Goal: Task Accomplishment & Management: Manage account settings

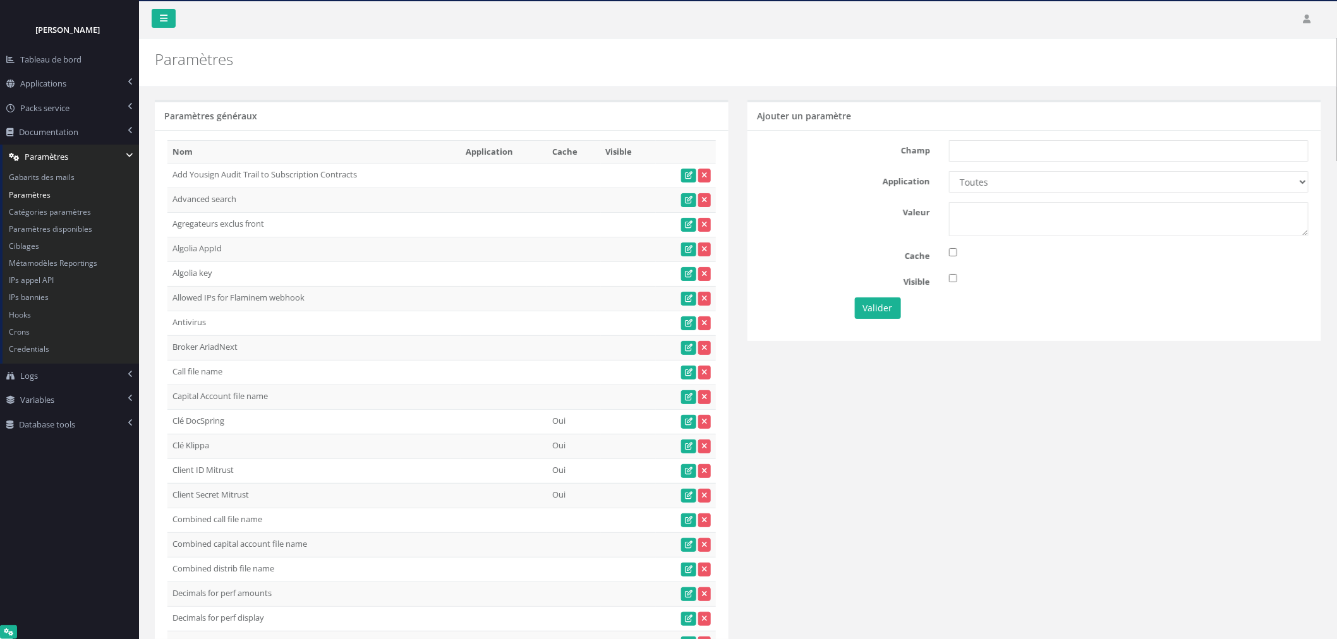
scroll to position [24807, 0]
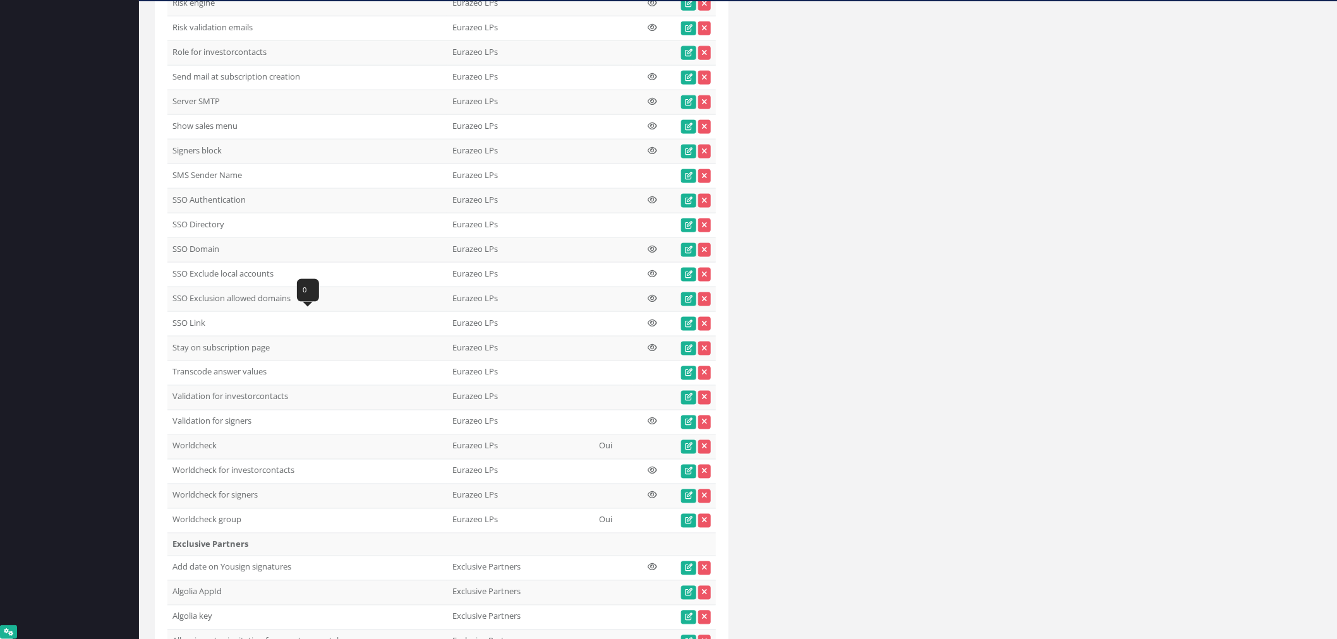
click at [203, 164] on td "Signers block" at bounding box center [307, 152] width 280 height 25
click at [690, 155] on icon at bounding box center [689, 152] width 8 height 8
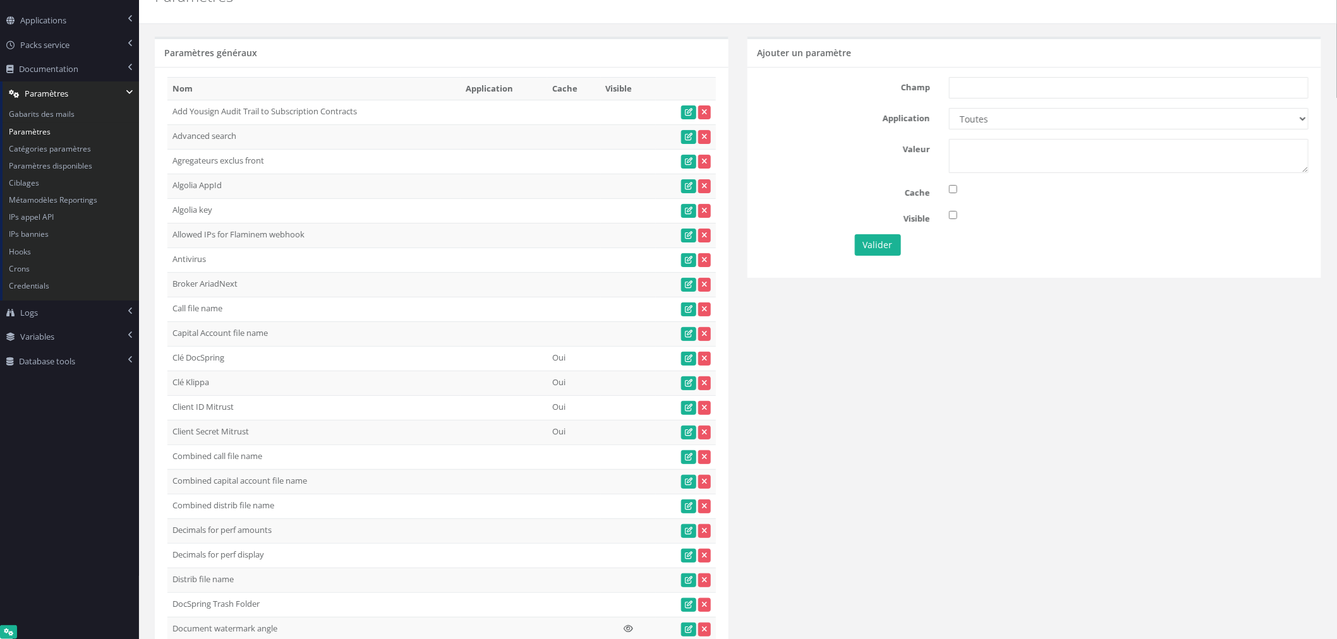
scroll to position [0, 0]
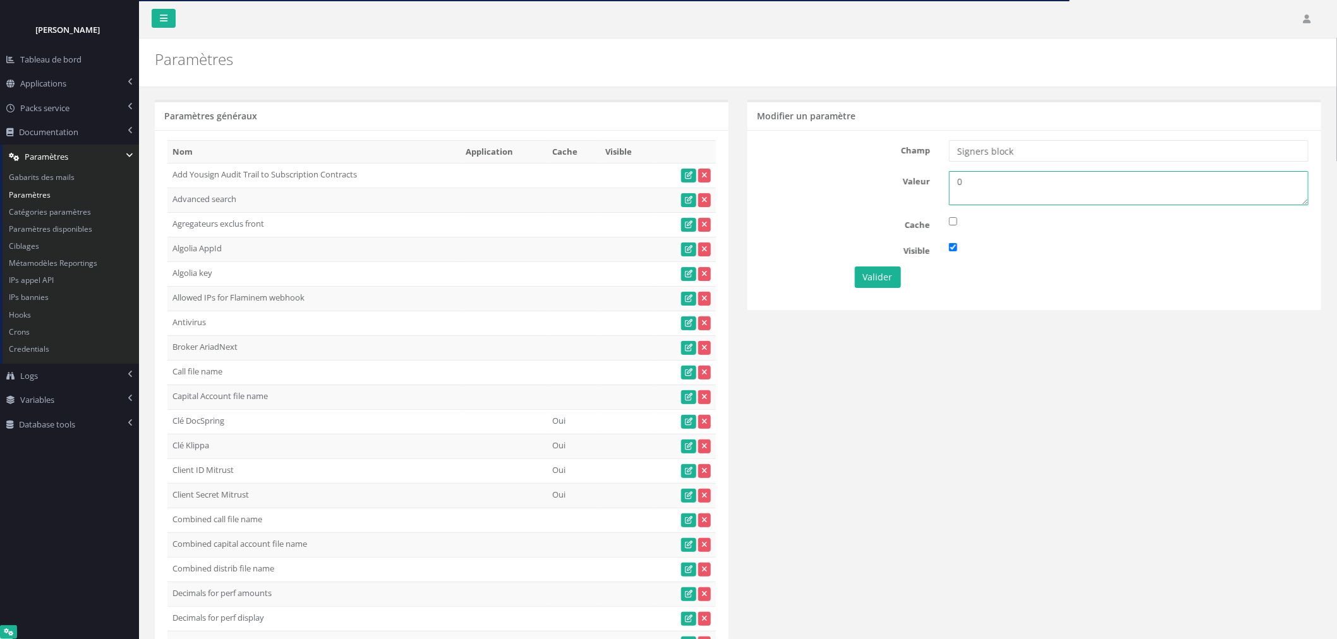
drag, startPoint x: 996, startPoint y: 182, endPoint x: 939, endPoint y: 184, distance: 56.3
click at [939, 184] on div "0" at bounding box center [1128, 188] width 378 height 34
type textarea "1"
click at [881, 278] on button "Valider" at bounding box center [878, 277] width 46 height 21
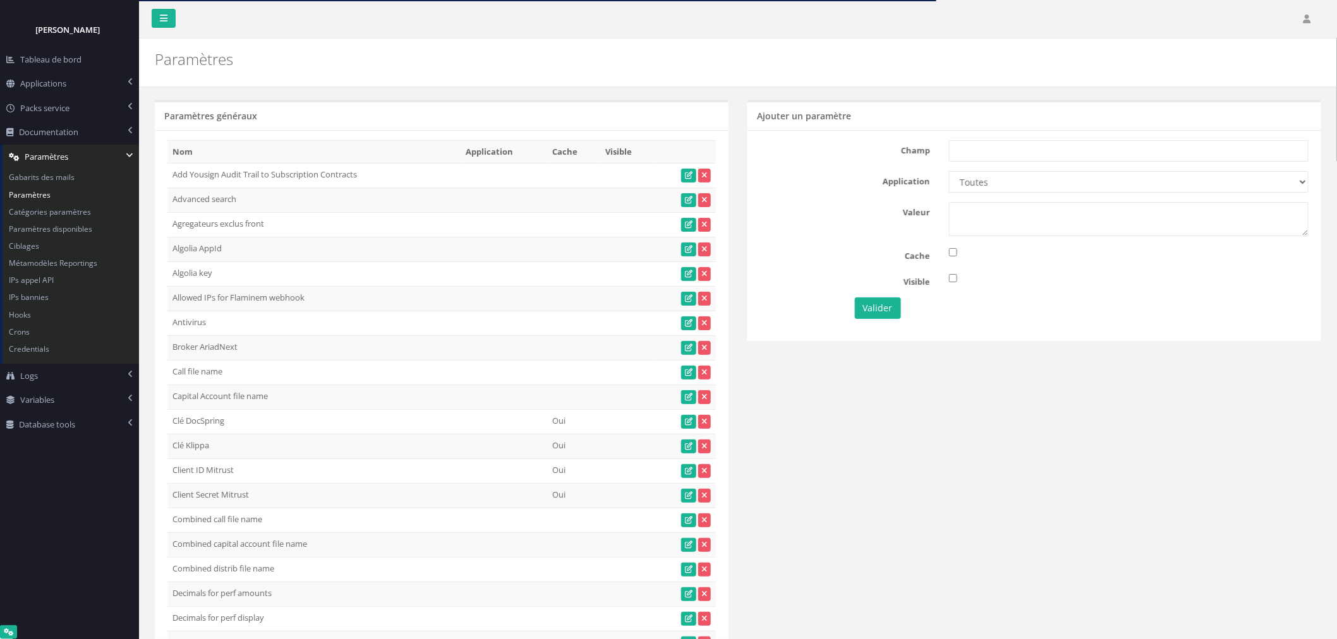
scroll to position [24807, 0]
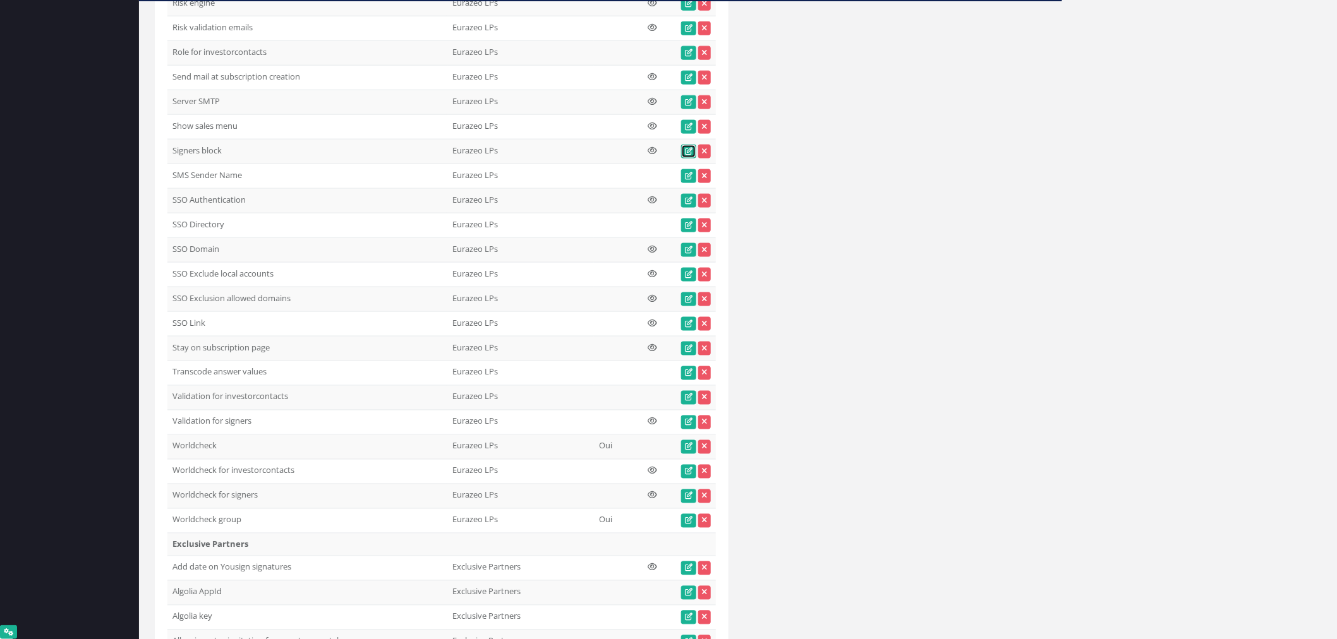
click at [681, 159] on link at bounding box center [688, 152] width 15 height 14
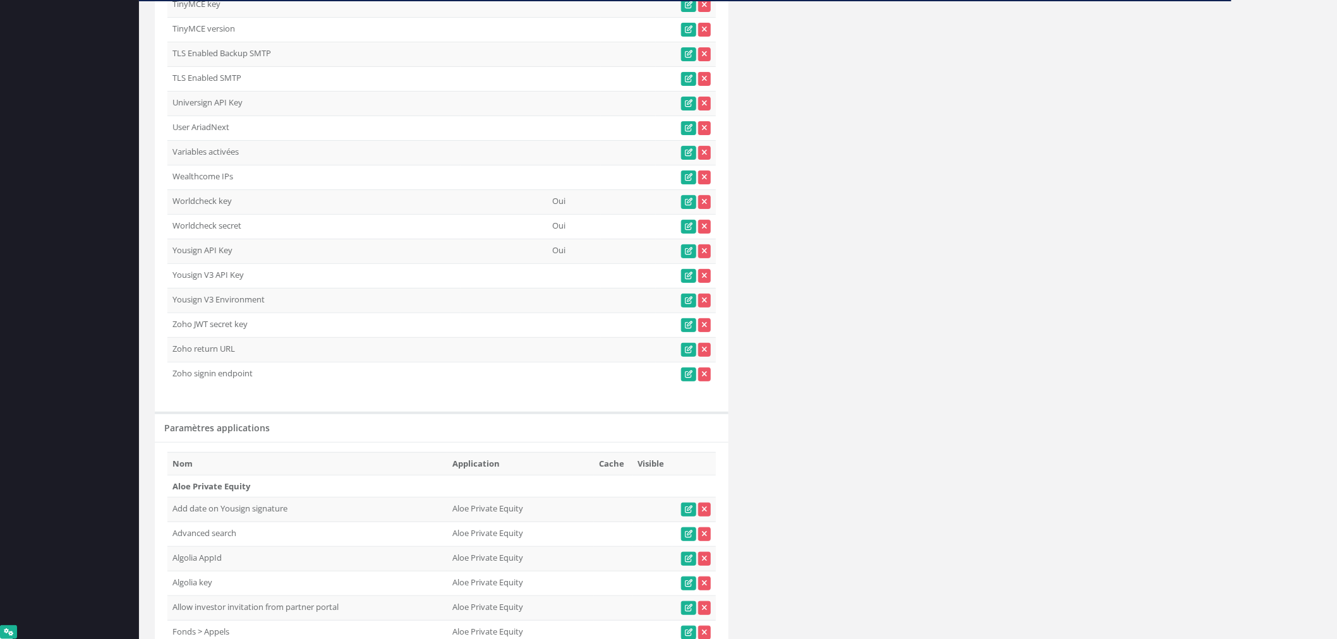
scroll to position [360, 0]
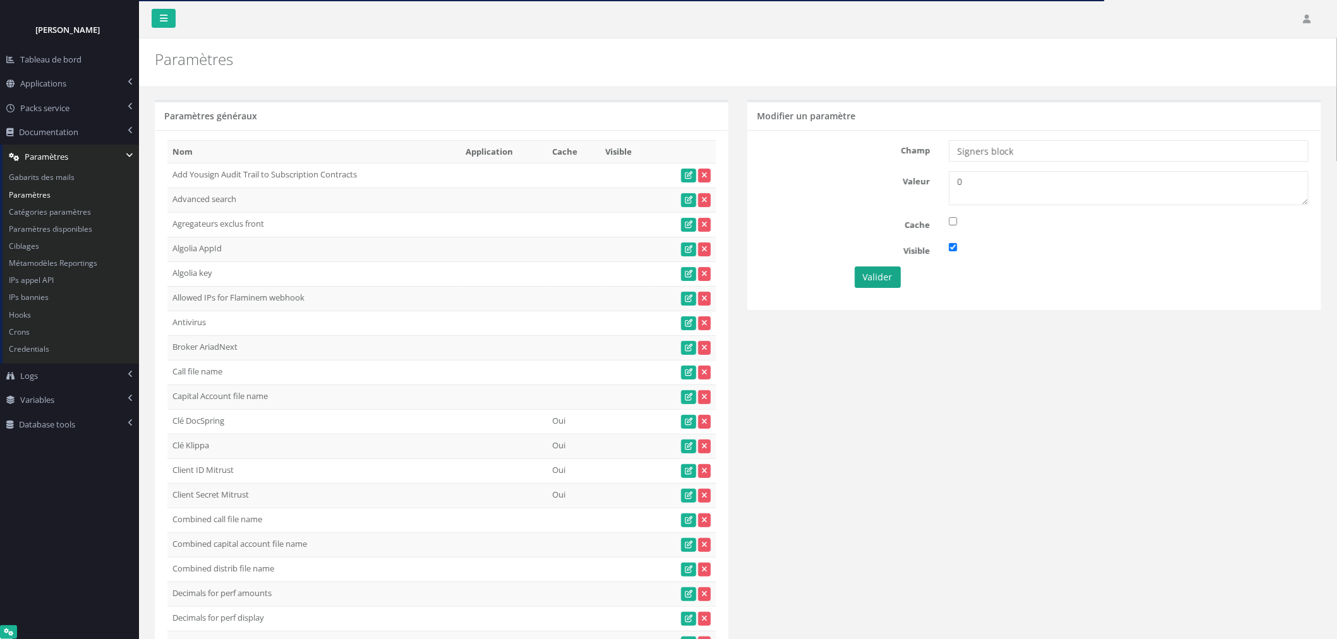
type textarea "0"
click at [878, 280] on button "Valider" at bounding box center [878, 277] width 46 height 21
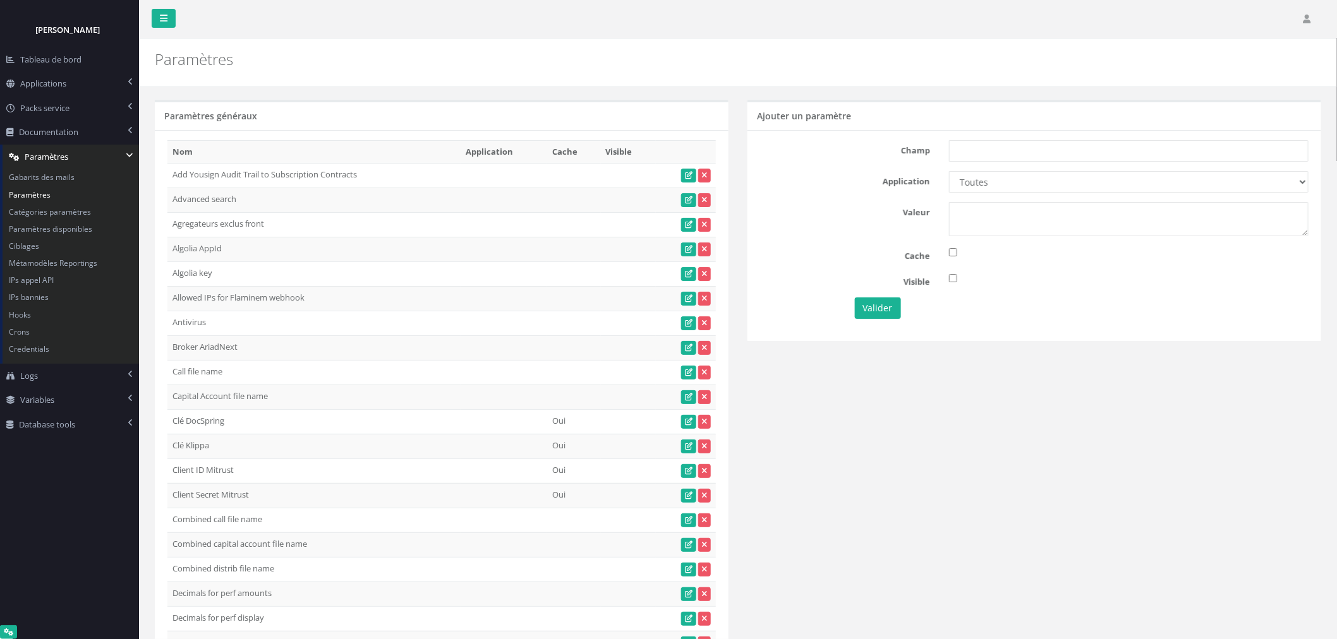
click at [941, 24] on nav "Mes documents Mes congés" at bounding box center [738, 19] width 1198 height 38
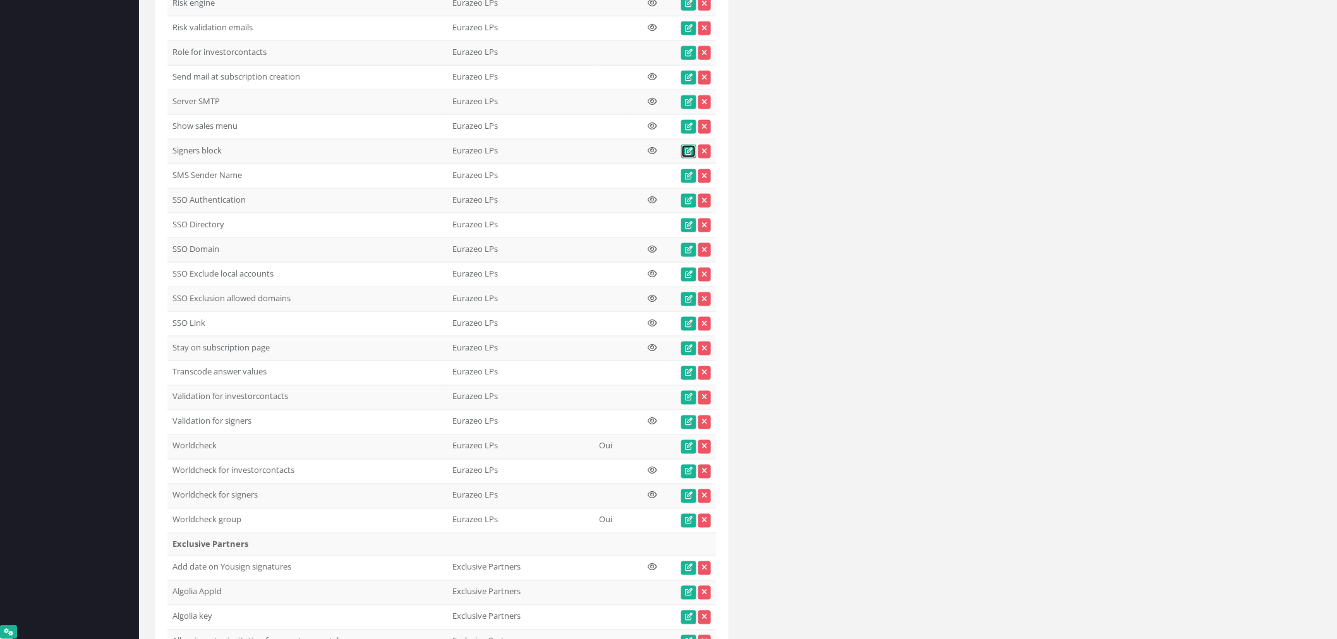
click at [685, 155] on icon at bounding box center [689, 152] width 8 height 8
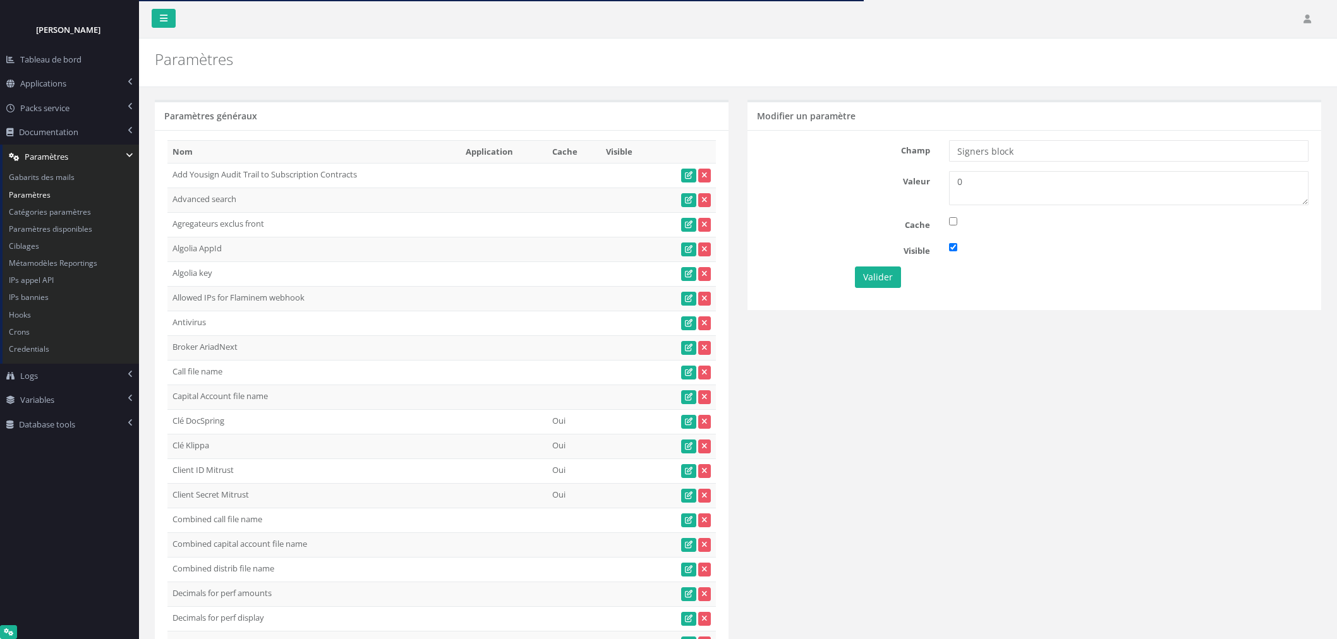
click at [927, 190] on div "Valeur 0" at bounding box center [1034, 188] width 567 height 34
type textarea "1"
click at [886, 274] on button "Valider" at bounding box center [878, 277] width 46 height 21
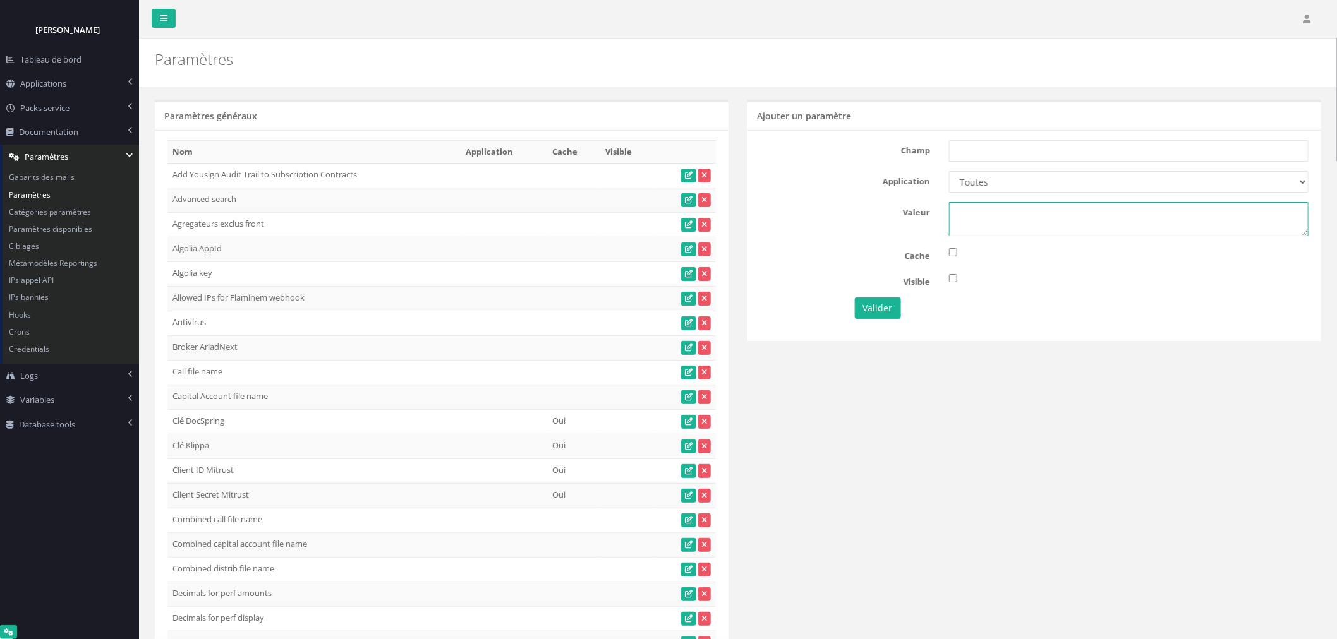
click at [1178, 236] on textarea at bounding box center [1128, 219] width 359 height 34
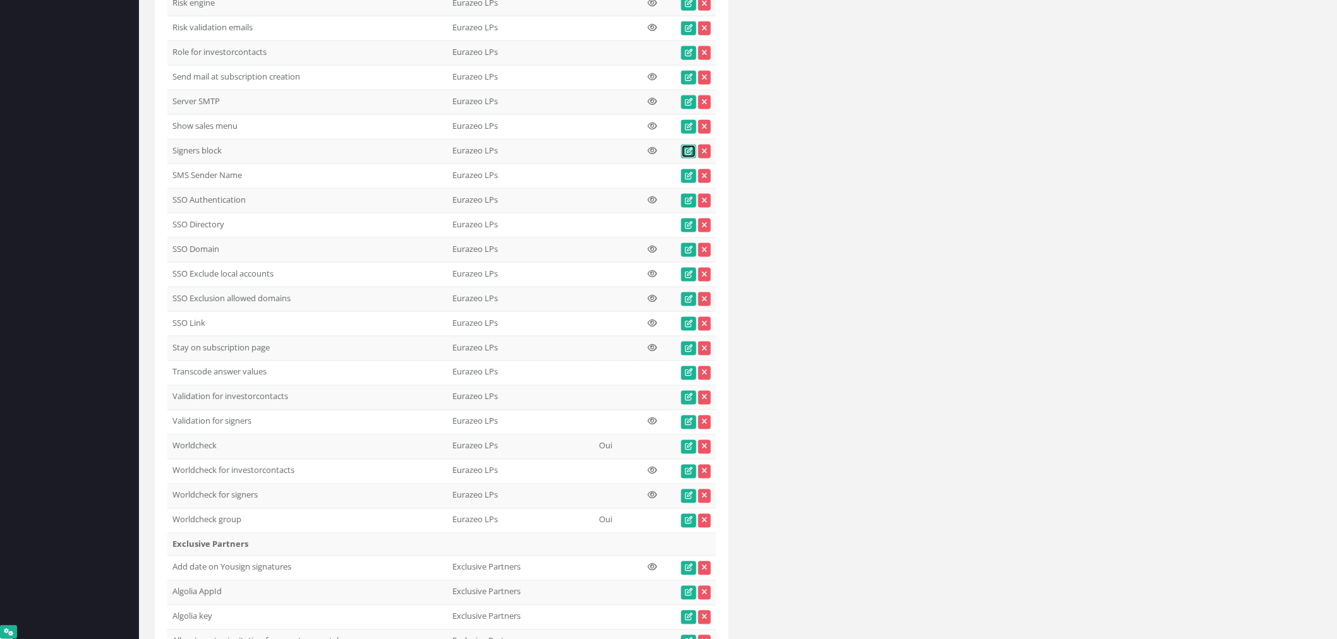
click at [685, 155] on icon at bounding box center [689, 152] width 8 height 8
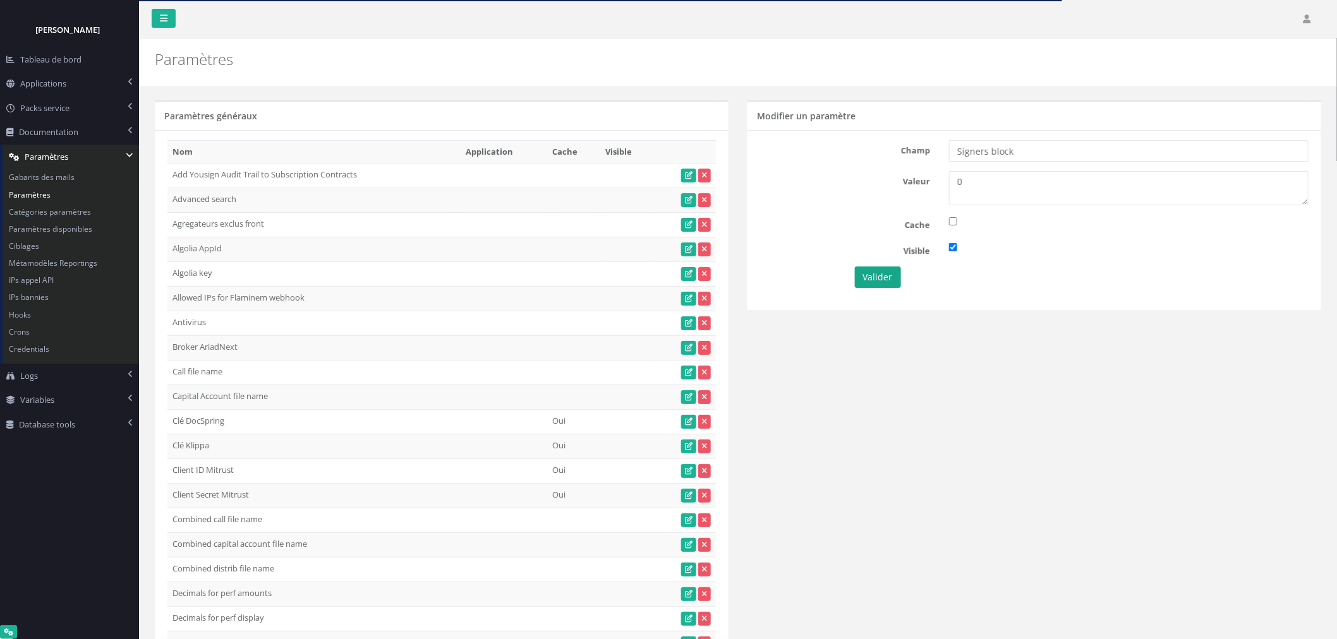
type textarea "0"
click at [886, 279] on button "Valider" at bounding box center [878, 277] width 46 height 21
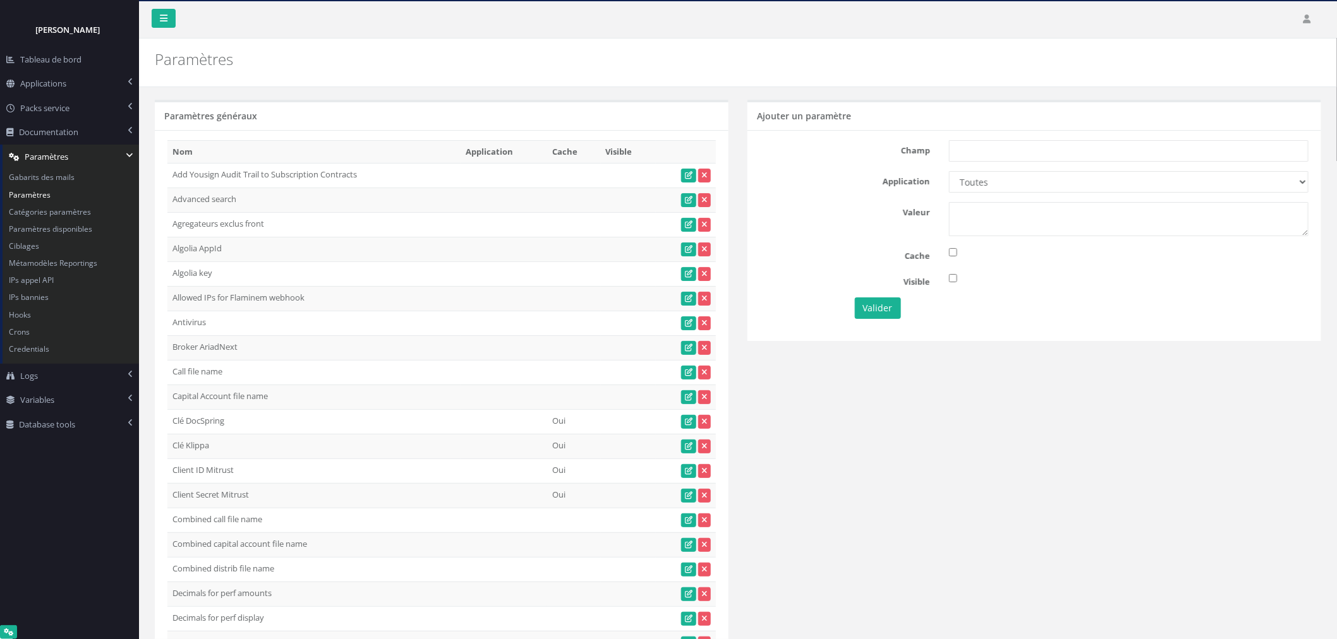
click at [901, 346] on div "Ajouter un paramètre Champ Application Toutes Aloe Private Equity Alpin Capital…" at bounding box center [1034, 228] width 593 height 256
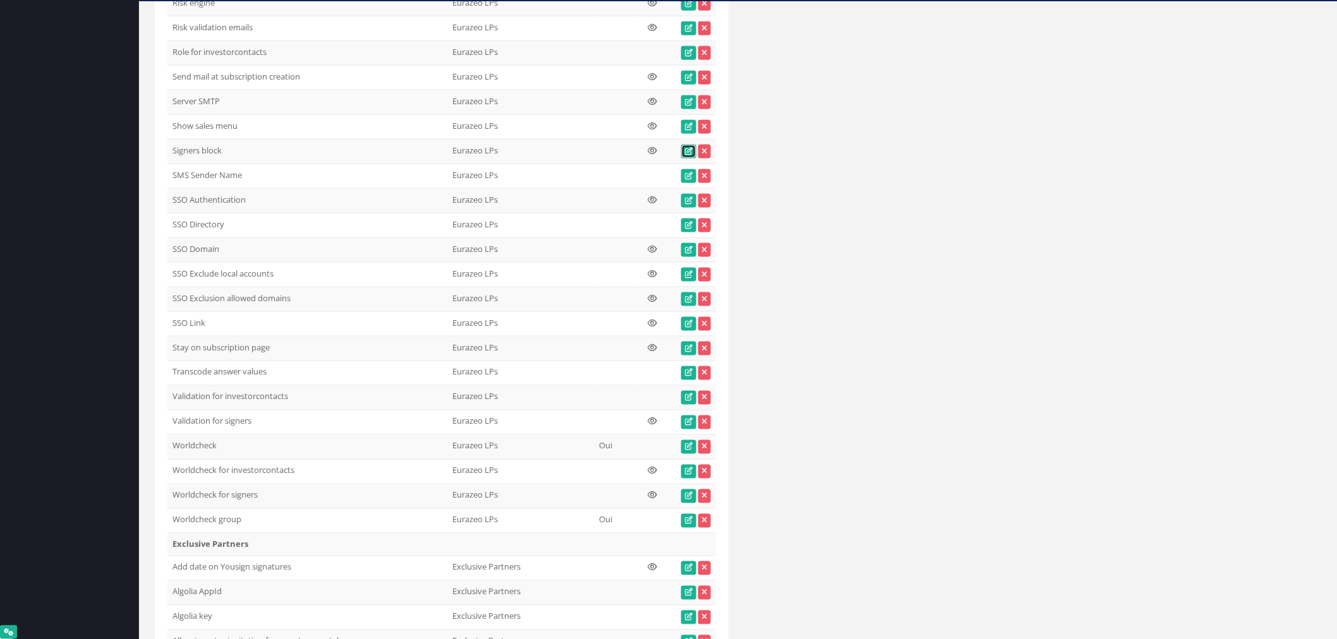
click at [686, 155] on icon at bounding box center [689, 152] width 8 height 8
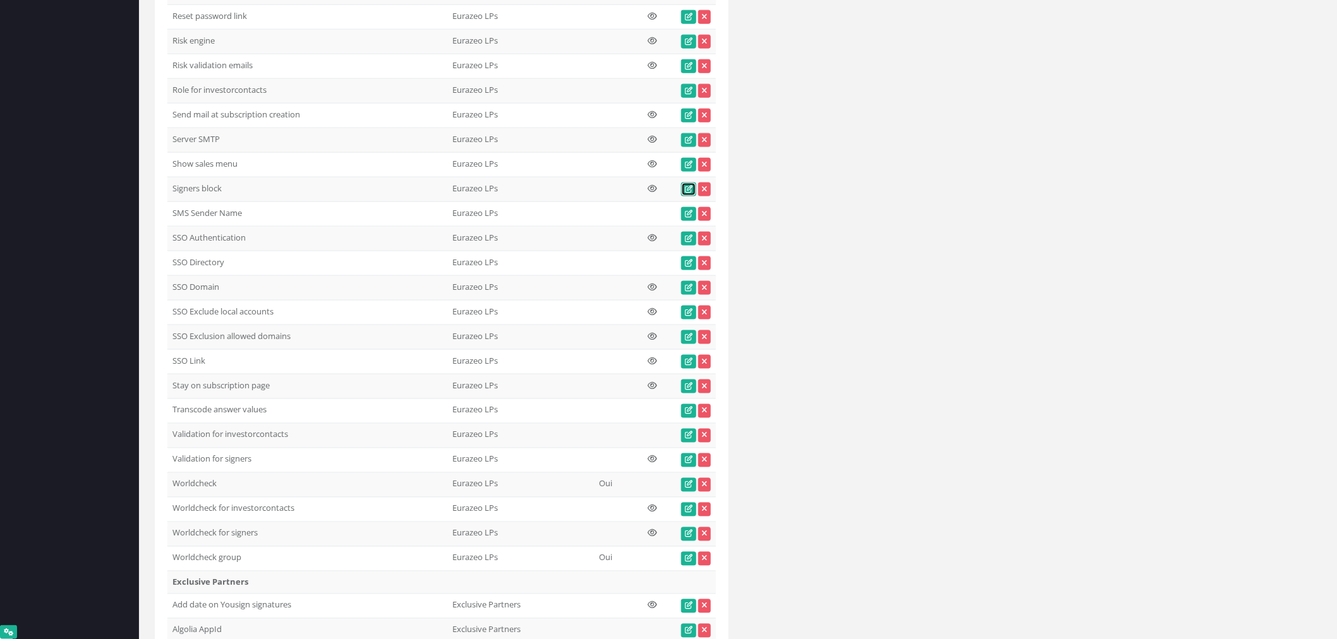
scroll to position [24737, 0]
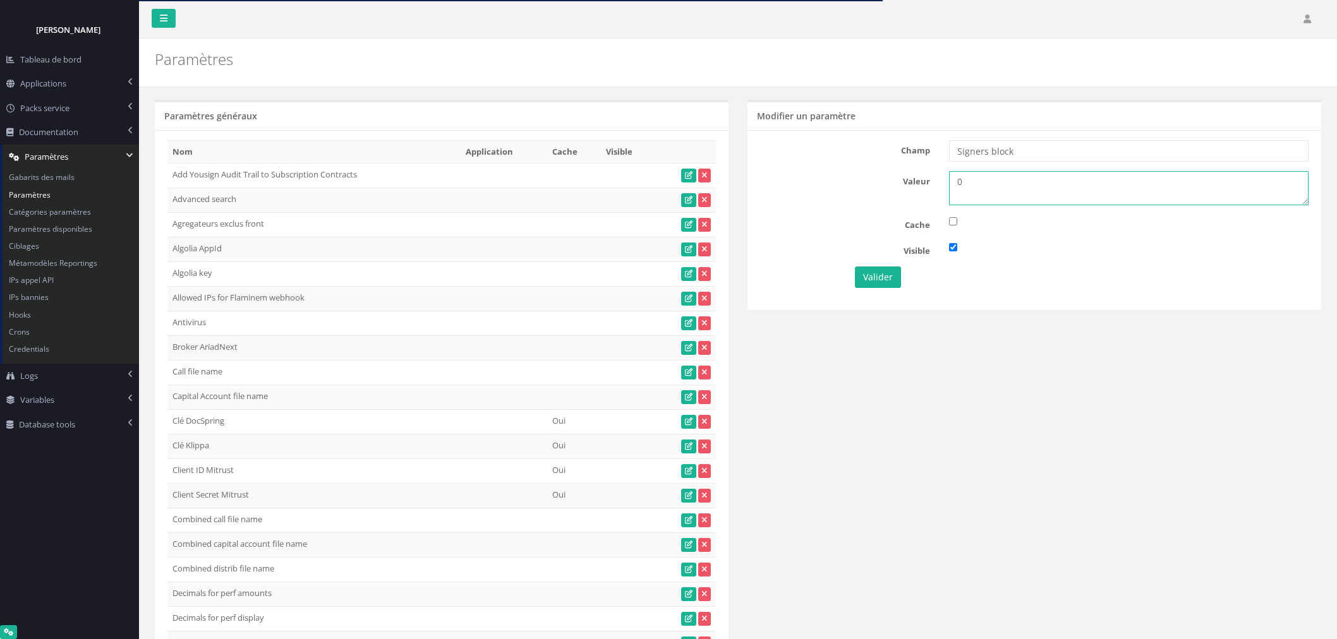
click at [939, 186] on div "0" at bounding box center [1128, 188] width 378 height 34
type textarea "1"
click at [888, 279] on button "Valider" at bounding box center [878, 277] width 46 height 21
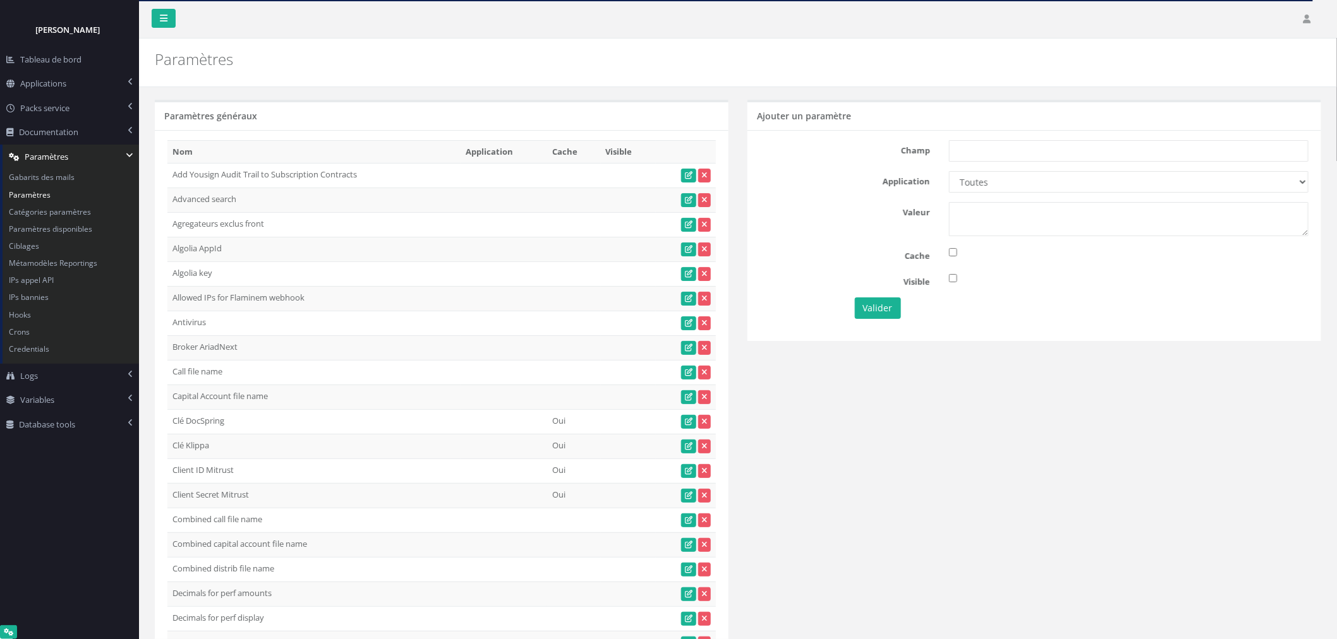
scroll to position [24807, 0]
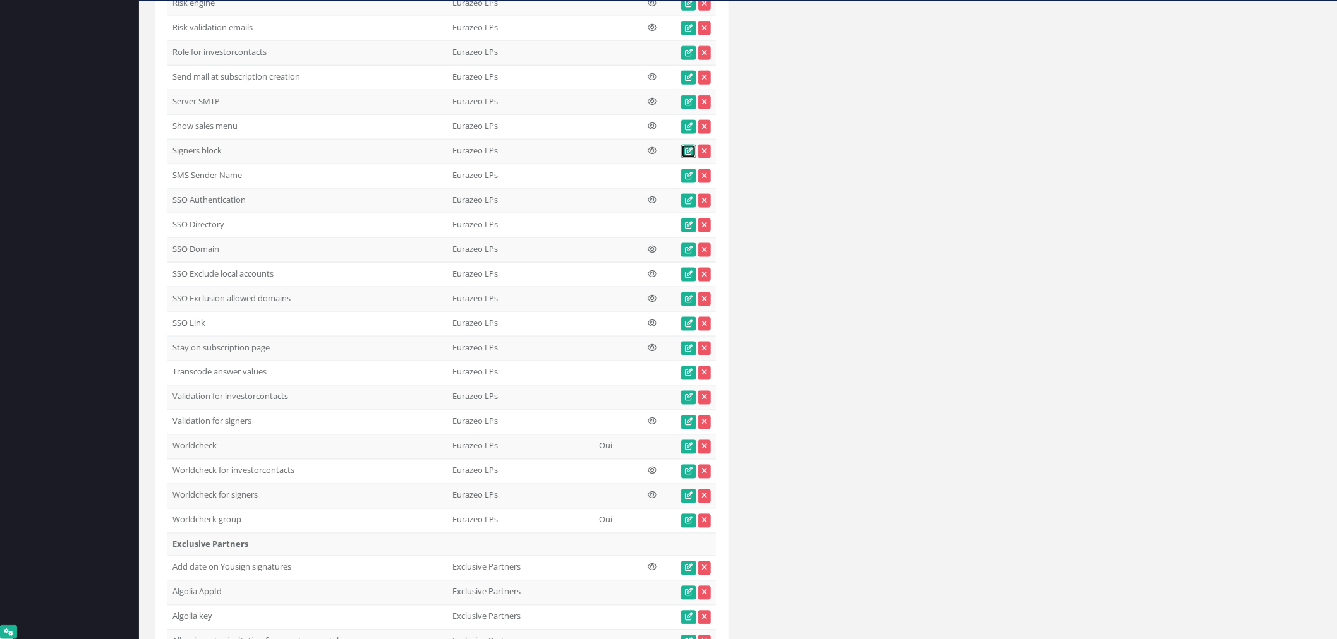
click at [687, 155] on icon at bounding box center [689, 152] width 8 height 8
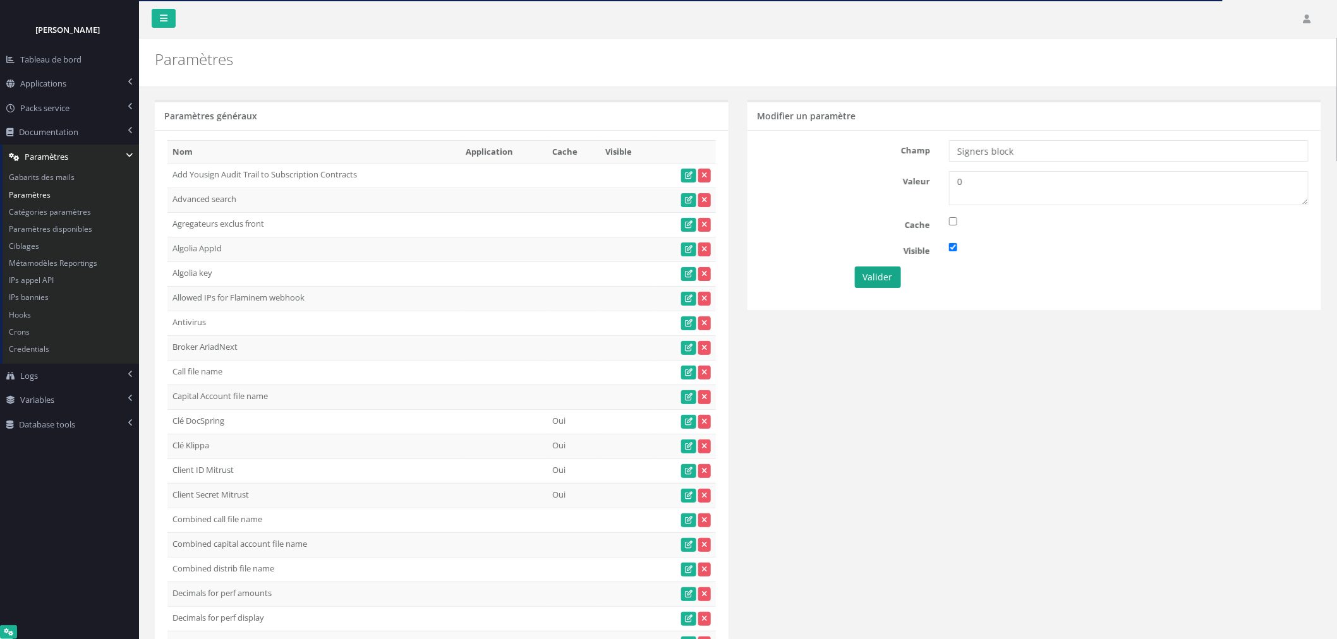
type textarea "0"
click at [887, 270] on button "Valider" at bounding box center [878, 277] width 46 height 21
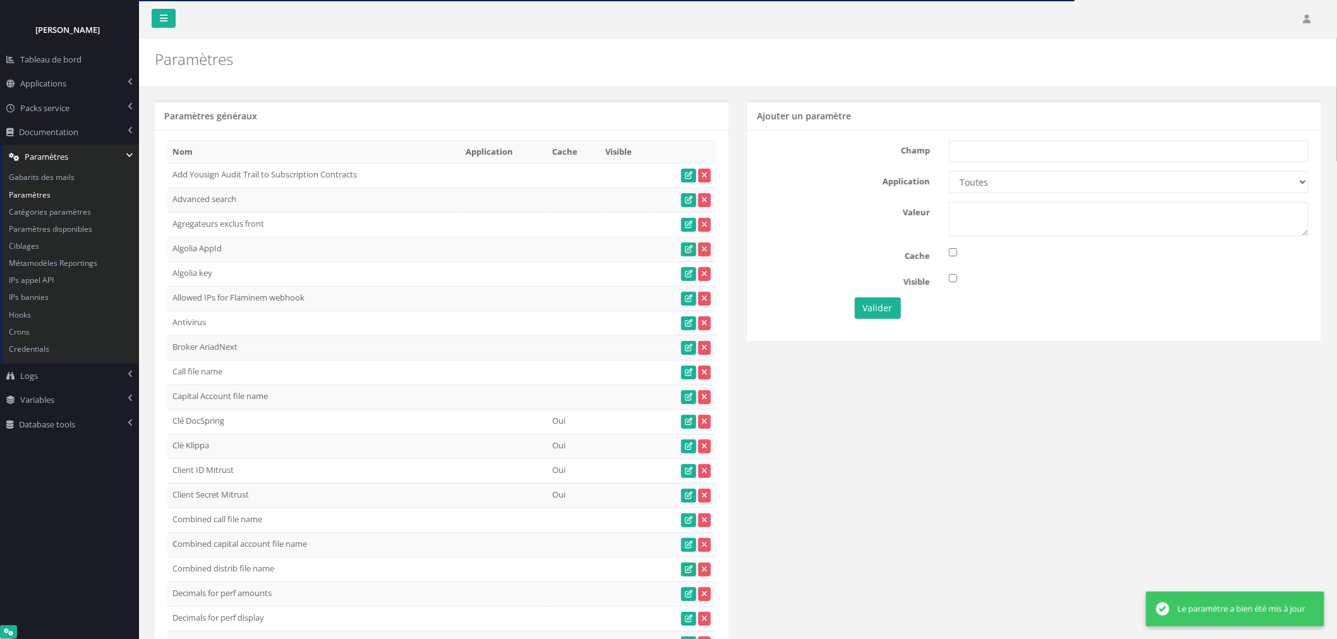
click at [874, 61] on div "Paramètres" at bounding box center [738, 63] width 1198 height 49
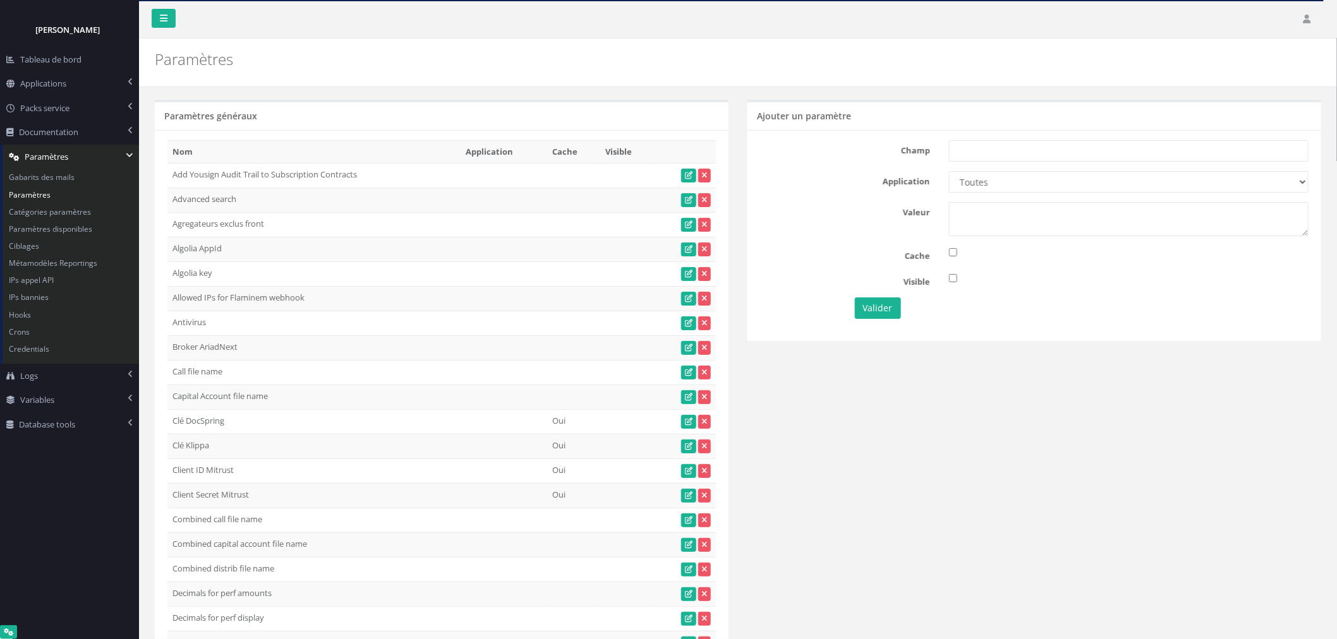
scroll to position [24807, 0]
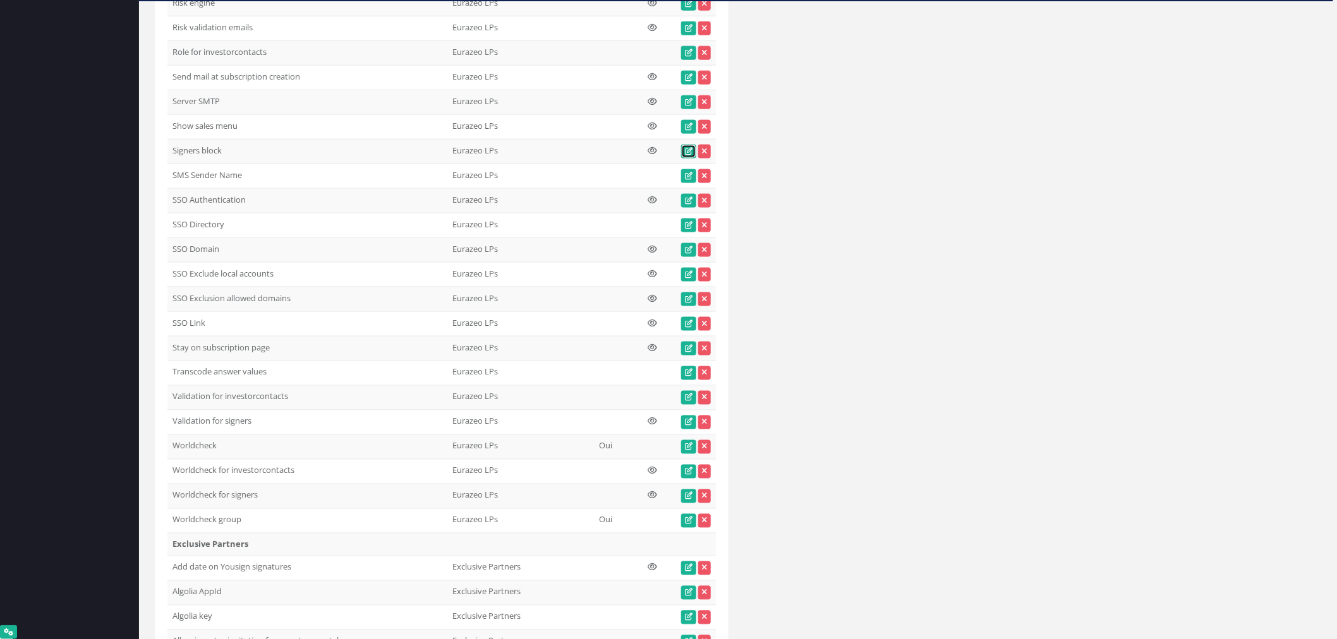
click at [683, 159] on link at bounding box center [688, 152] width 15 height 14
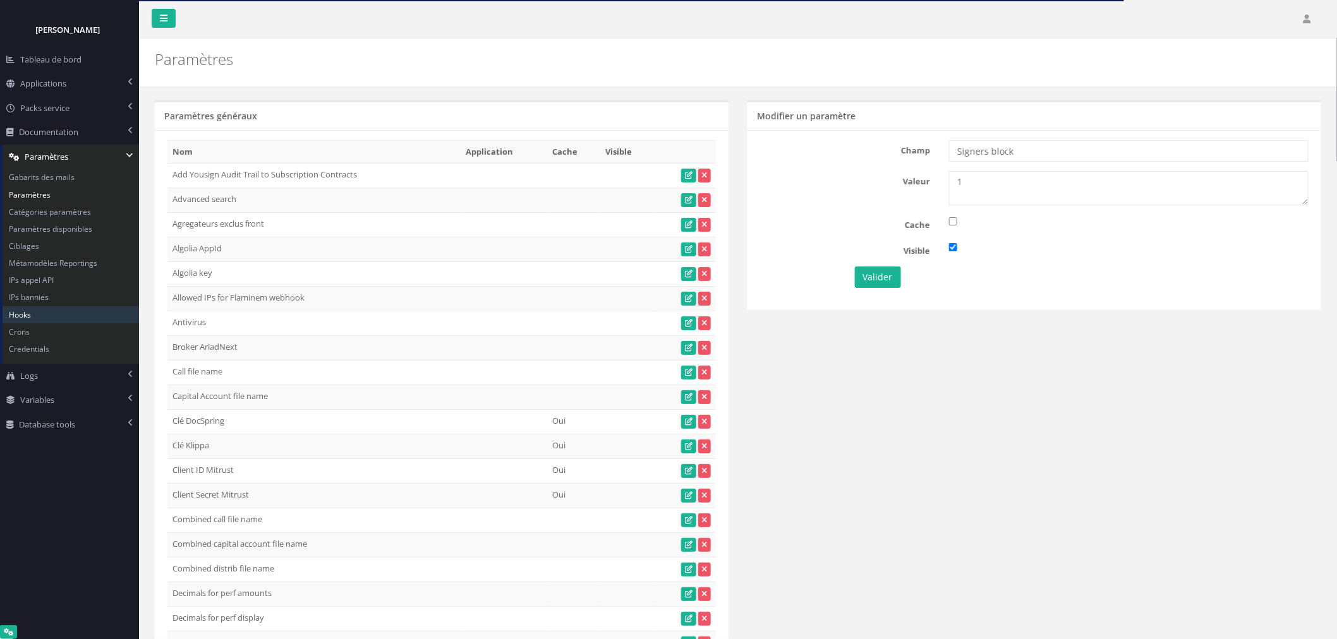
type textarea "1"
click at [883, 282] on button "Valider" at bounding box center [878, 277] width 46 height 21
